Goal: Information Seeking & Learning: Learn about a topic

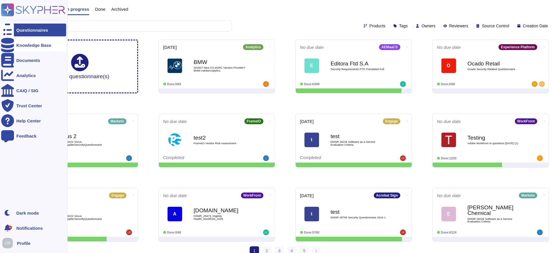
click at [17, 45] on div "Knowledge Base" at bounding box center [33, 45] width 35 height 4
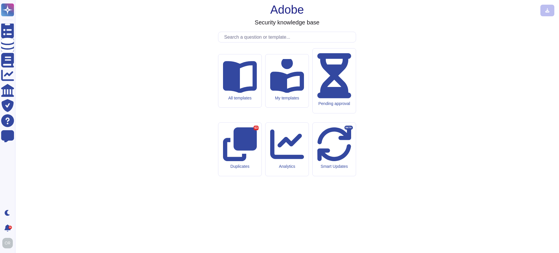
click at [275, 42] on input "text" at bounding box center [288, 37] width 135 height 10
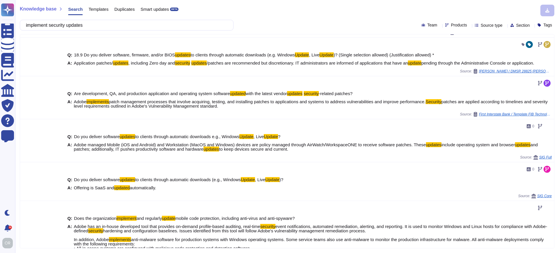
scroll to position [75, 0]
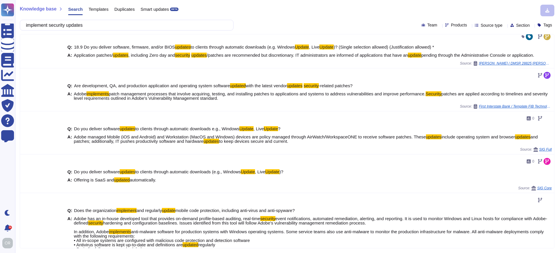
drag, startPoint x: 55, startPoint y: 25, endPoint x: 16, endPoint y: 24, distance: 39.3
click at [16, 24] on div "Knowledge base Search Templates Duplicates Smart updates BETA implement securit…" at bounding box center [287, 126] width 544 height 253
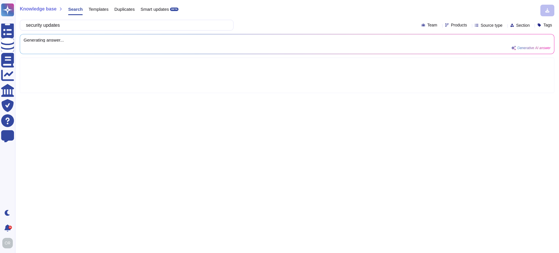
scroll to position [0, 0]
type input "security updates"
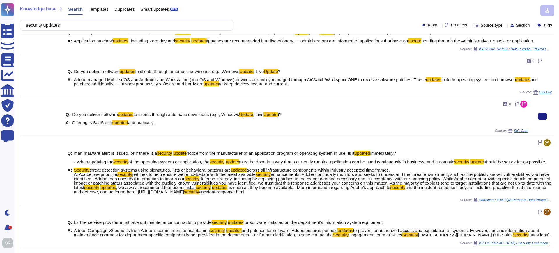
scroll to position [112, 0]
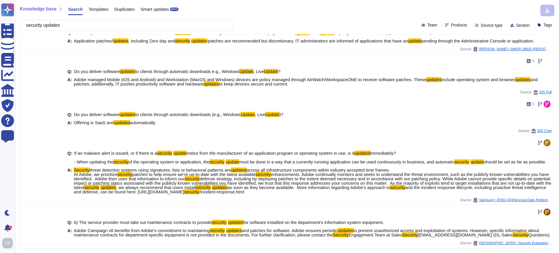
click at [437, 21] on div "security updates Team Products Source type Section Tags" at bounding box center [287, 25] width 535 height 11
click at [451, 24] on span "Products" at bounding box center [459, 25] width 16 height 4
type input "platf"
click at [456, 53] on span "Experience Platform" at bounding box center [464, 54] width 39 height 5
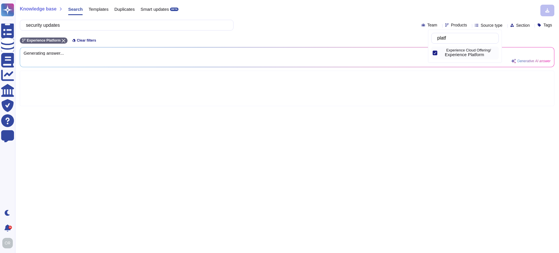
scroll to position [0, 0]
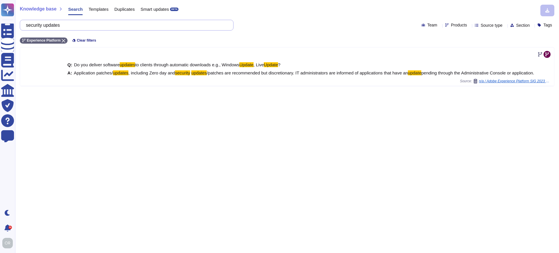
drag, startPoint x: 70, startPoint y: 27, endPoint x: 24, endPoint y: 27, distance: 46.0
click at [24, 27] on div "security updates" at bounding box center [127, 25] width 214 height 11
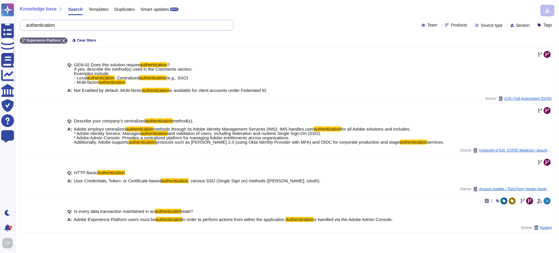
click at [52, 22] on input "authentication" at bounding box center [125, 25] width 205 height 10
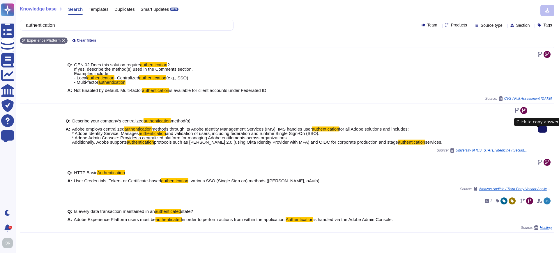
click at [542, 133] on button at bounding box center [542, 129] width 9 height 7
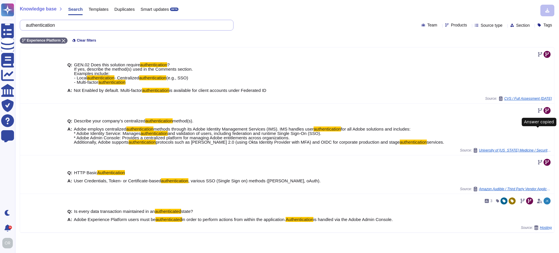
click at [53, 24] on input "authentication" at bounding box center [125, 25] width 205 height 10
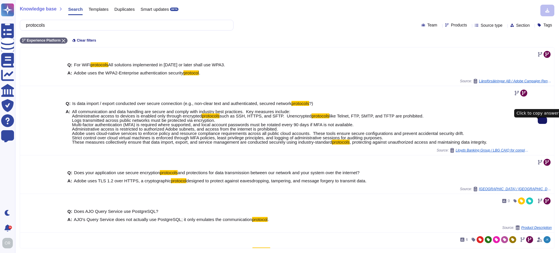
type input "protocols"
click at [543, 121] on icon at bounding box center [543, 121] width 0 height 0
